Goal: Find specific page/section: Find specific page/section

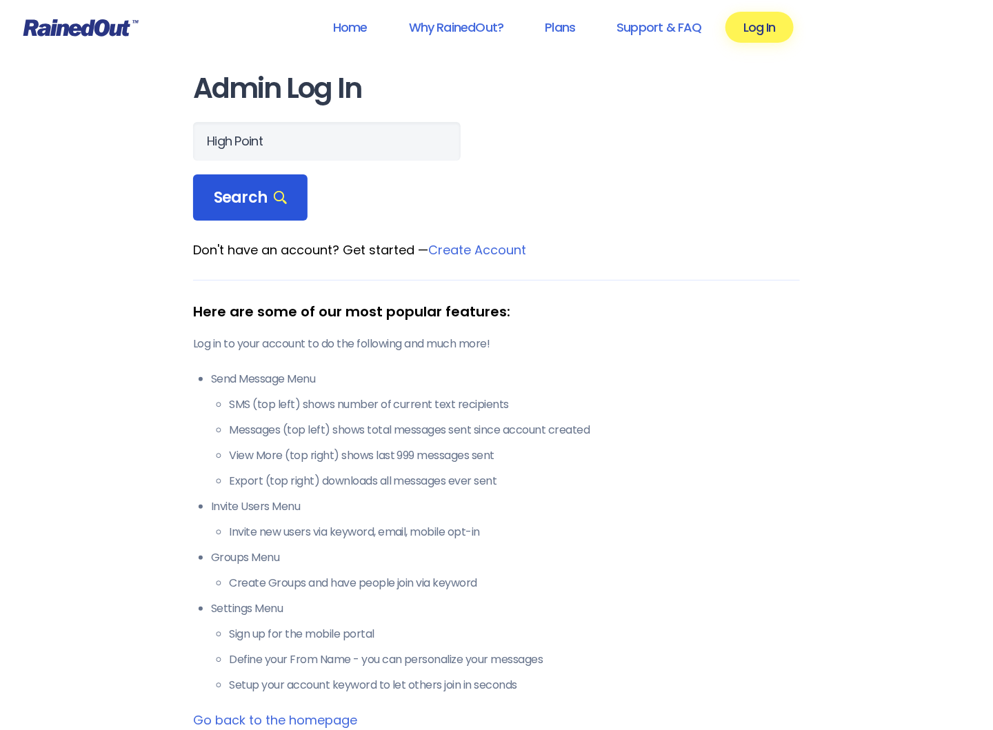
type input "High Point"
click at [254, 208] on span "Search" at bounding box center [250, 197] width 73 height 19
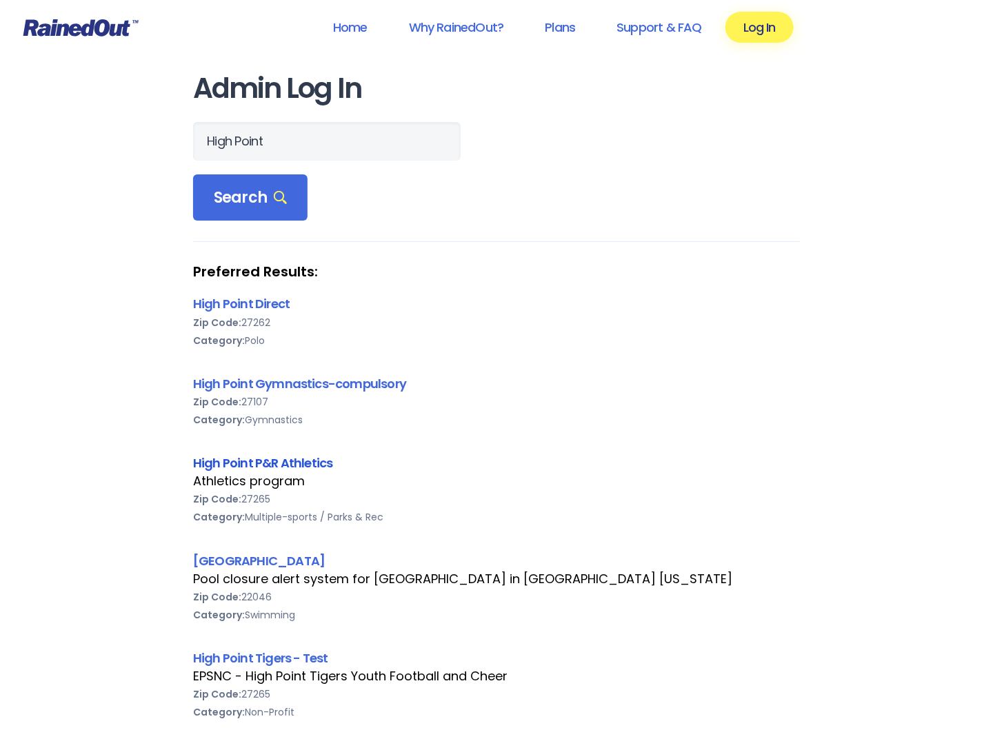
click at [263, 472] on link "High Point P&R Athletics" at bounding box center [263, 462] width 140 height 17
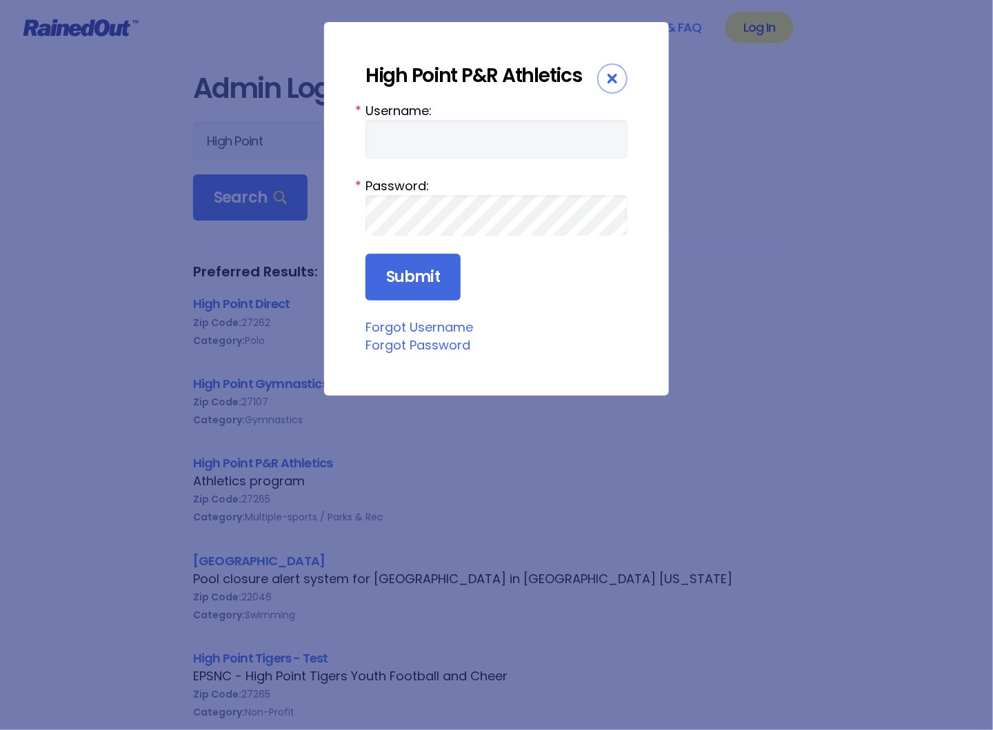
click at [611, 76] on icon "Close" at bounding box center [612, 79] width 10 height 10
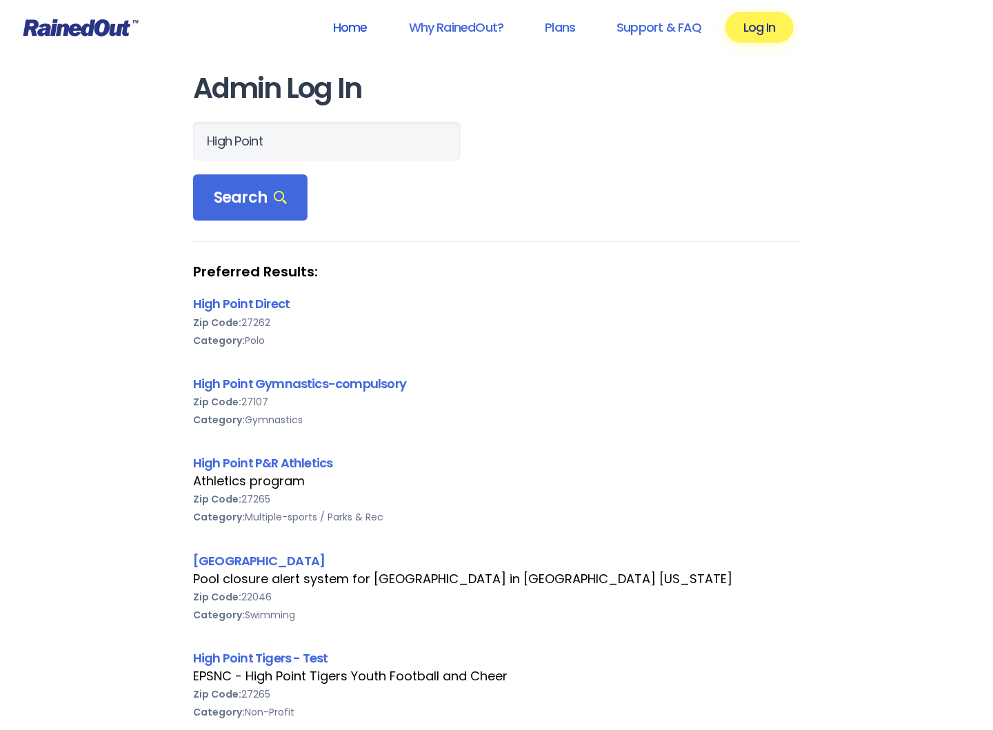
click at [356, 23] on link "Home" at bounding box center [350, 27] width 70 height 31
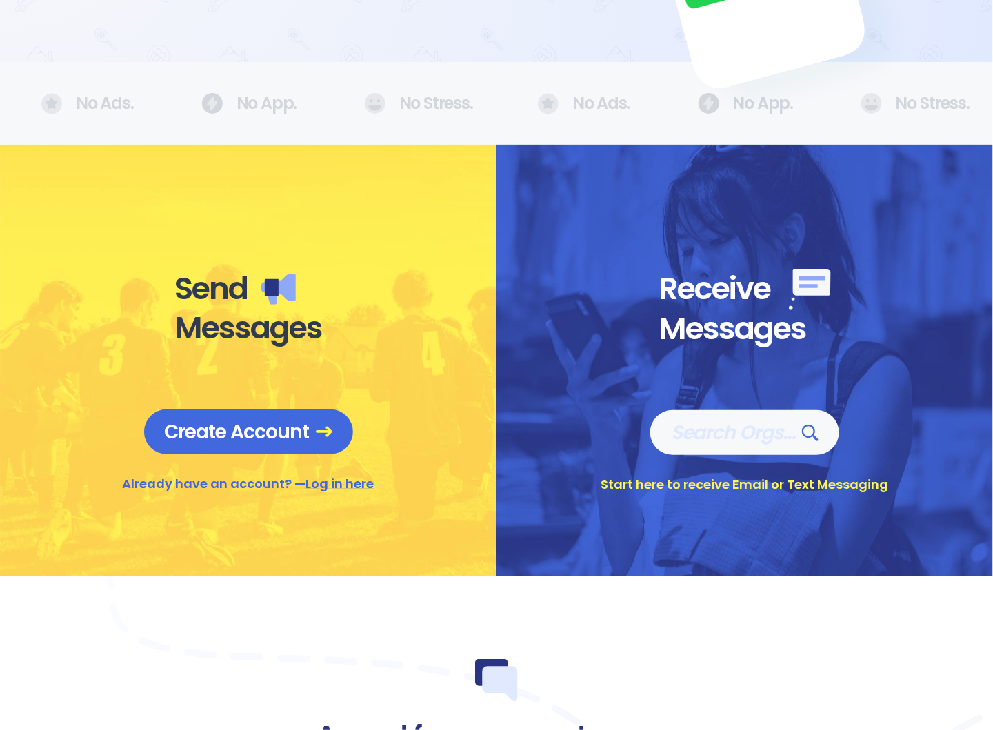
scroll to position [459, 0]
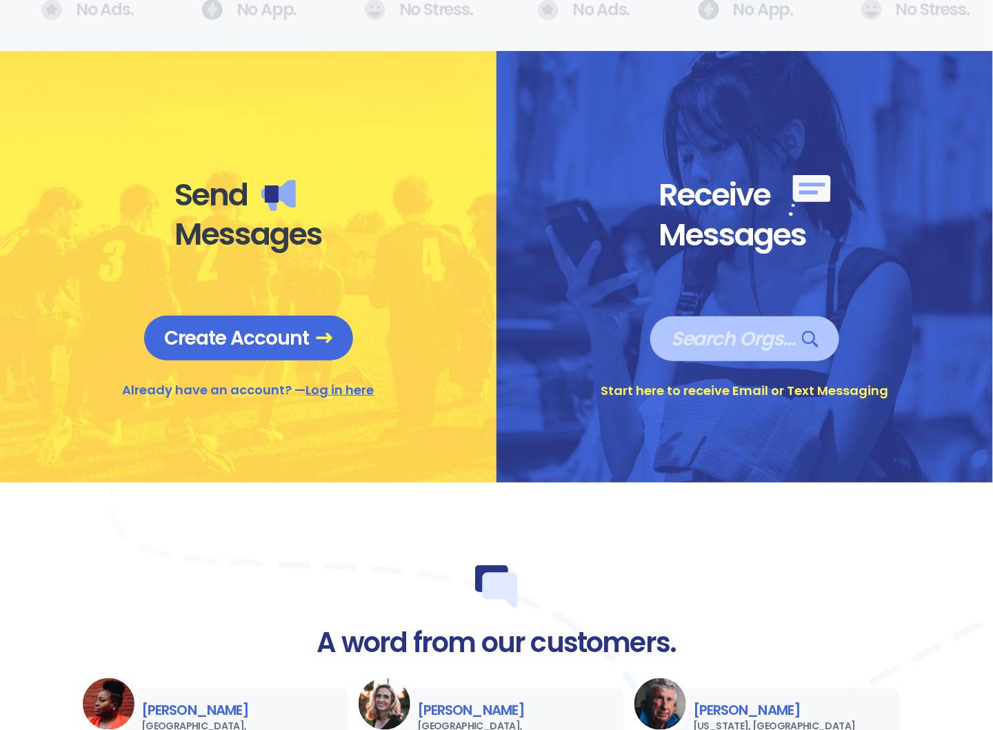
click at [755, 330] on span "Search Orgs…" at bounding box center [745, 339] width 148 height 24
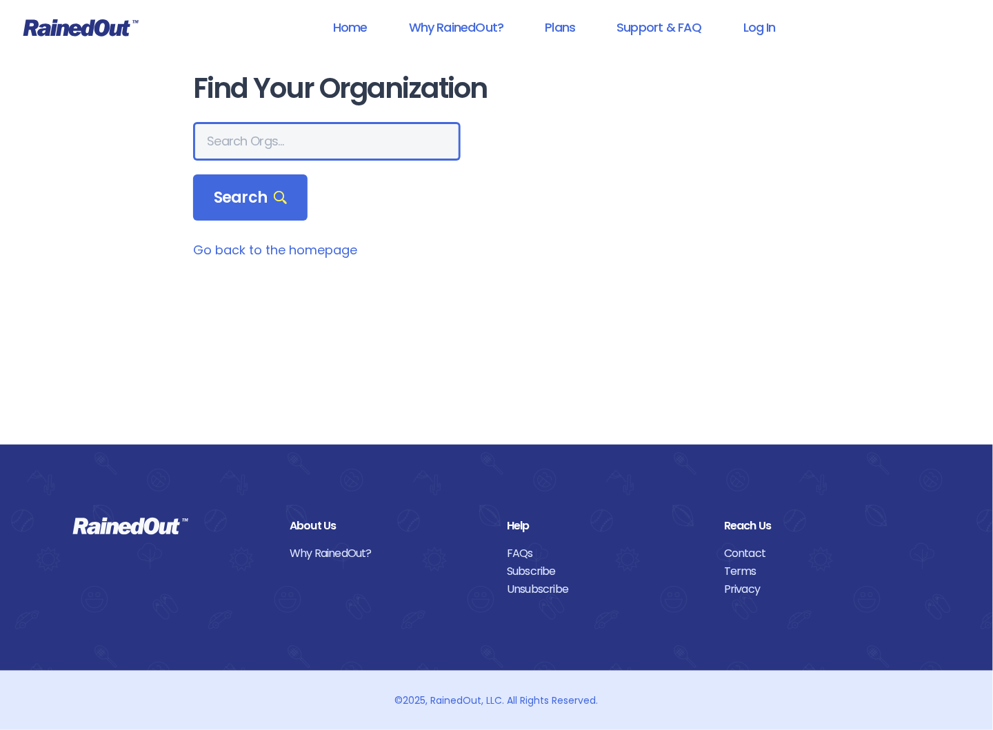
click at [296, 157] on input "text" at bounding box center [327, 141] width 268 height 39
type input "High Point"
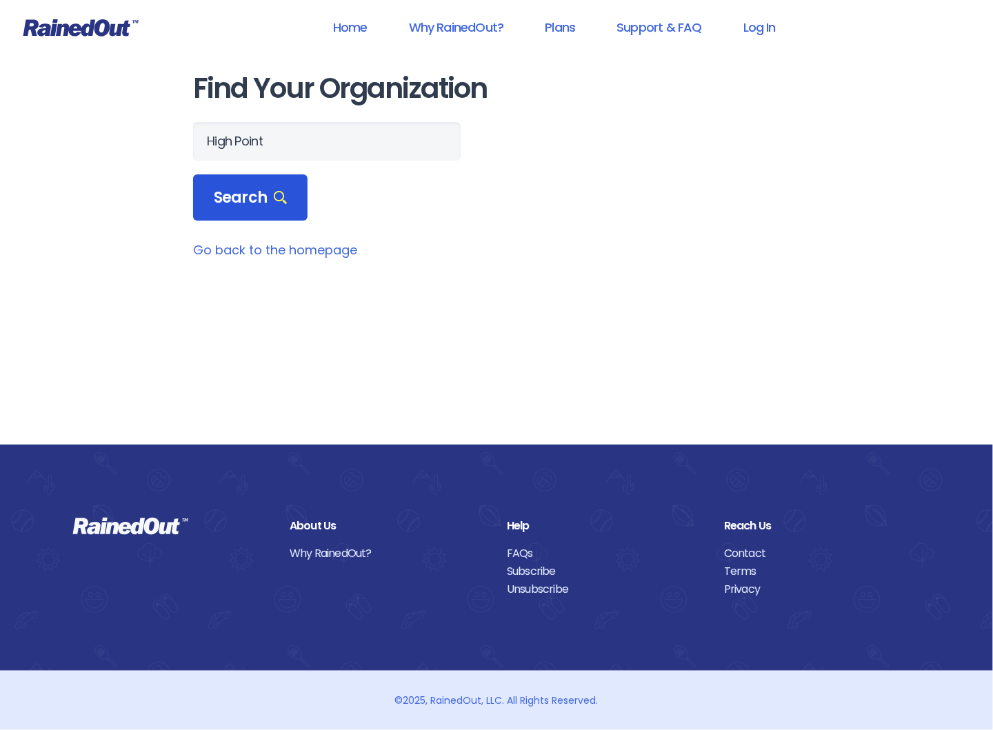
click at [231, 203] on span "Search" at bounding box center [250, 197] width 73 height 19
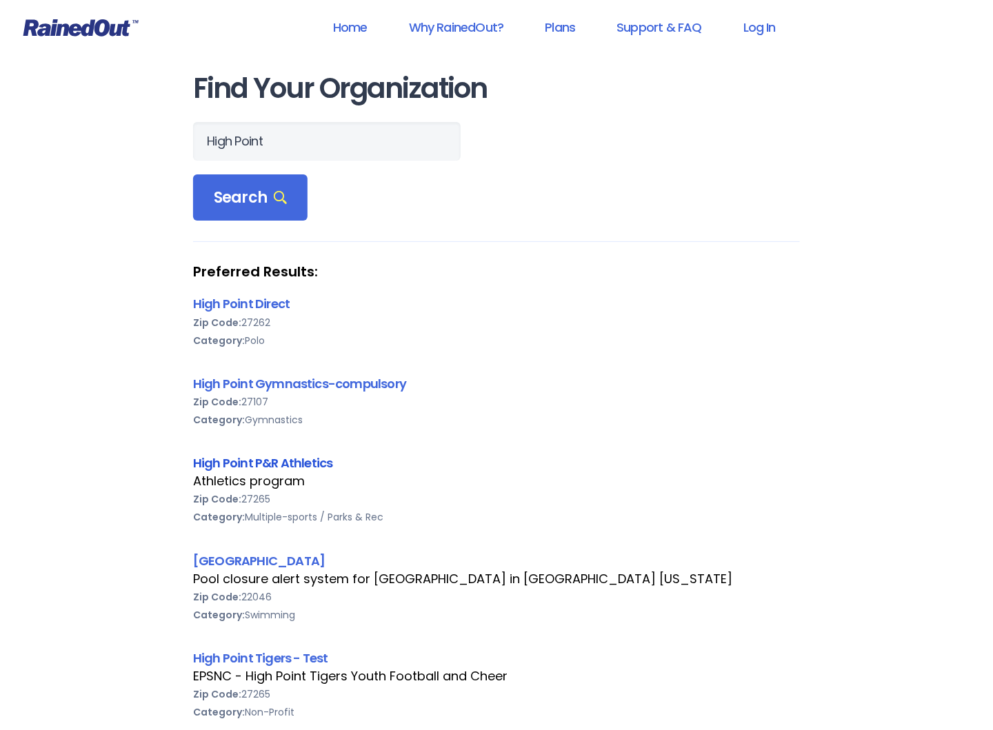
click at [293, 472] on link "High Point P&R Athletics" at bounding box center [263, 462] width 140 height 17
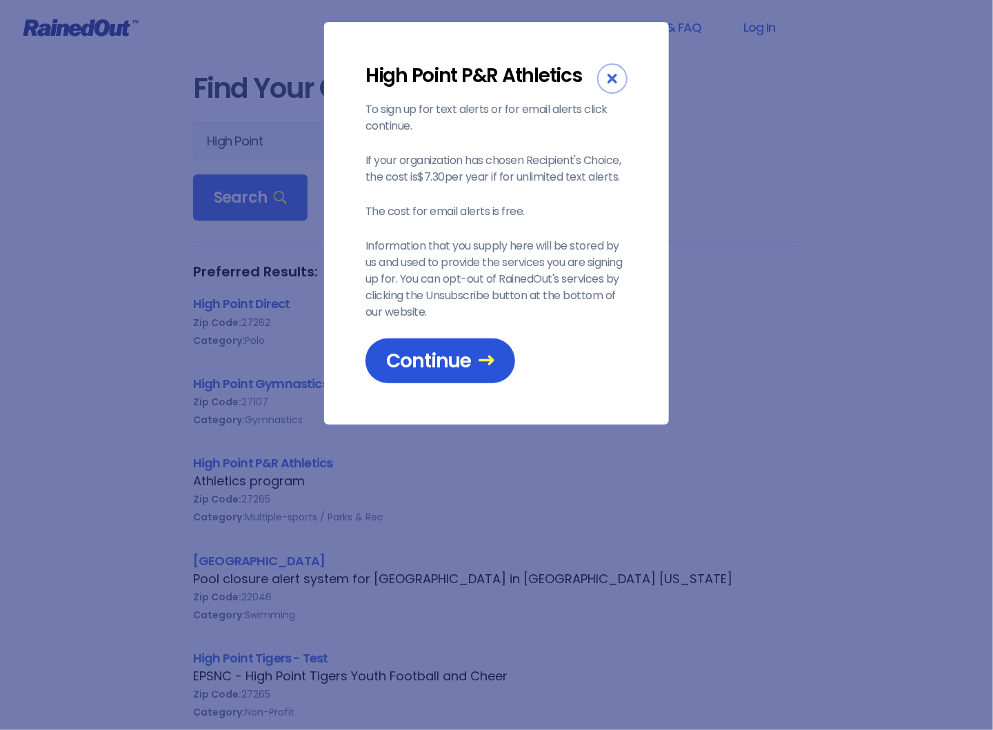
click at [463, 373] on span "Continue" at bounding box center [440, 361] width 108 height 24
